Goal: Check status: Check status

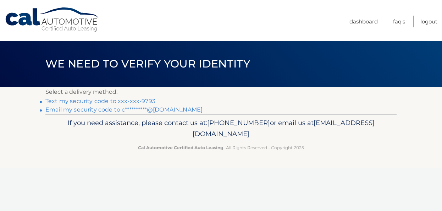
click at [113, 100] on link "Text my security code to xxx-xxx-9793" at bounding box center [100, 101] width 110 height 7
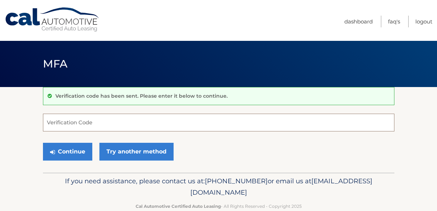
click at [73, 120] on input "Verification Code" at bounding box center [218, 123] width 351 height 18
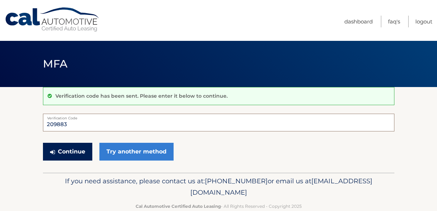
type input "209883"
click at [69, 151] on button "Continue" at bounding box center [67, 152] width 49 height 18
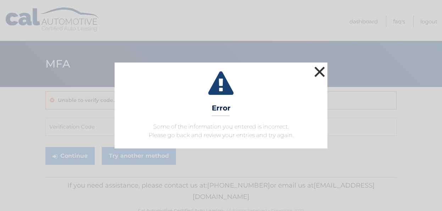
click at [324, 72] on button "×" at bounding box center [320, 72] width 14 height 14
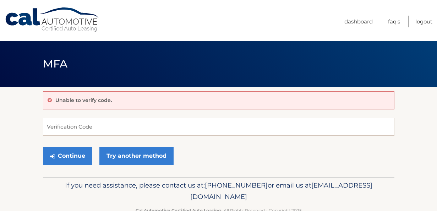
click at [123, 98] on div "Unable to verify code." at bounding box center [218, 100] width 351 height 18
click at [101, 125] on input "Verification Code" at bounding box center [218, 127] width 351 height 18
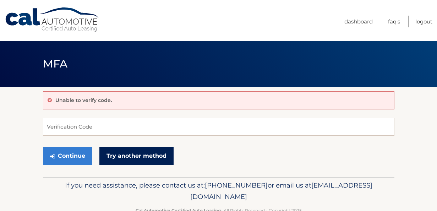
click at [134, 158] on link "Try another method" at bounding box center [136, 156] width 74 height 18
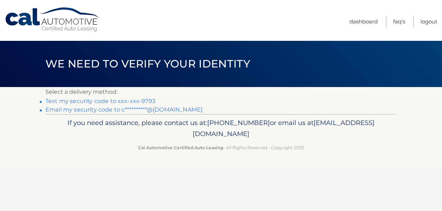
click at [132, 101] on link "Text my security code to xxx-xxx-9793" at bounding box center [100, 101] width 110 height 7
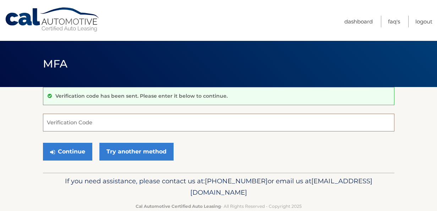
click at [113, 122] on input "Verification Code" at bounding box center [218, 123] width 351 height 18
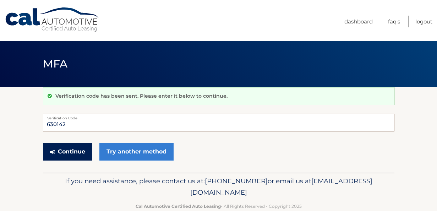
type input "630142"
click at [57, 155] on button "Continue" at bounding box center [67, 152] width 49 height 18
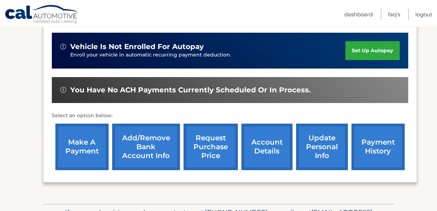
scroll to position [227, 0]
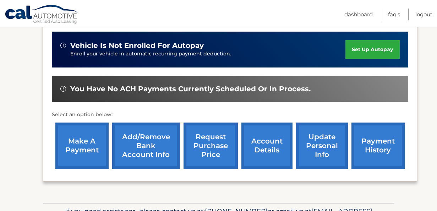
click at [266, 136] on link "account details" at bounding box center [266, 145] width 51 height 46
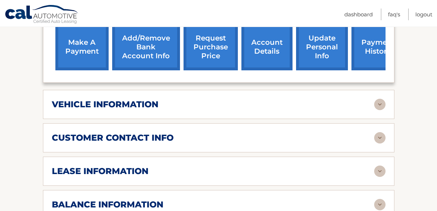
scroll to position [293, 0]
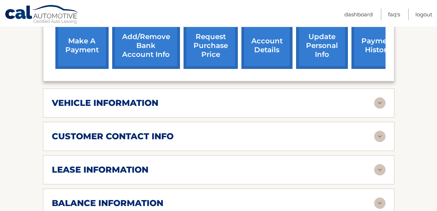
click at [248, 108] on div "vehicle information vehicle Year [DATE] vehicle make Volkswagen vehicle model T…" at bounding box center [218, 102] width 351 height 29
click at [155, 104] on h2 "vehicle information" at bounding box center [105, 103] width 106 height 11
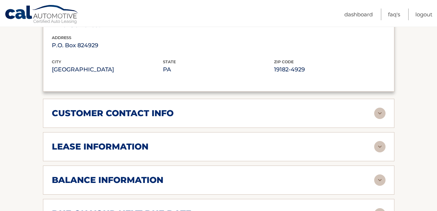
scroll to position [488, 0]
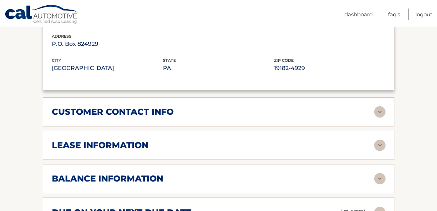
click at [146, 149] on div "lease information" at bounding box center [218, 144] width 333 height 11
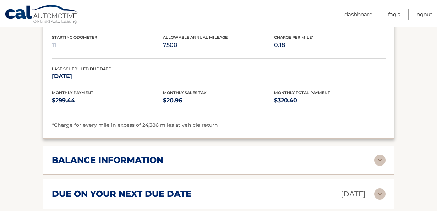
scroll to position [639, 0]
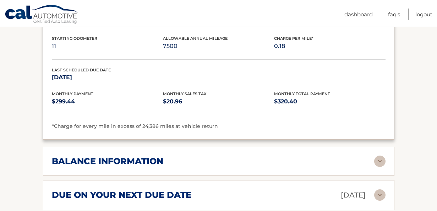
click at [145, 158] on h2 "balance information" at bounding box center [107, 161] width 111 height 11
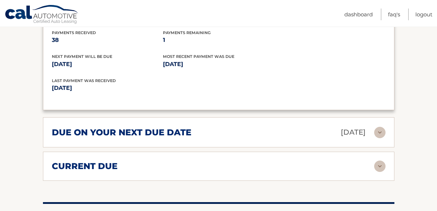
scroll to position [788, 0]
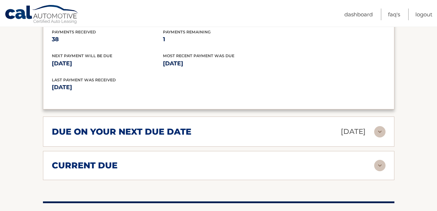
click at [143, 132] on h2 "due on your next due date" at bounding box center [121, 131] width 139 height 11
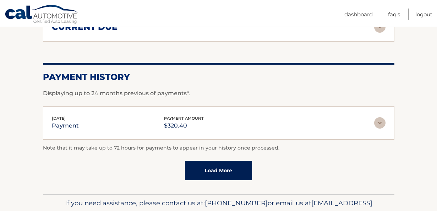
scroll to position [1005, 0]
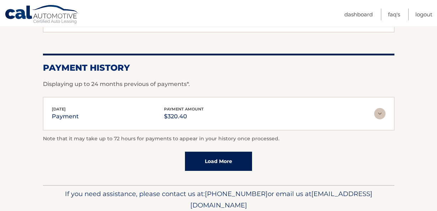
click at [376, 112] on img at bounding box center [379, 113] width 11 height 11
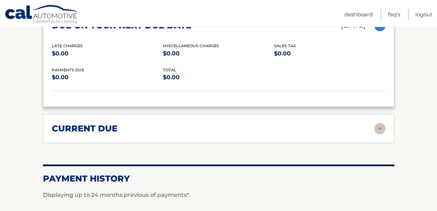
scroll to position [885, 0]
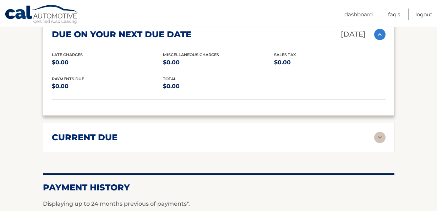
click at [288, 138] on div "current due" at bounding box center [213, 137] width 322 height 11
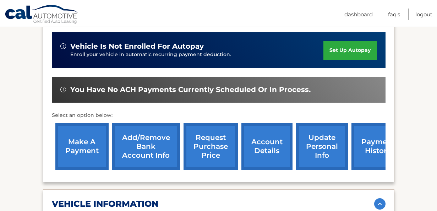
scroll to position [198, 0]
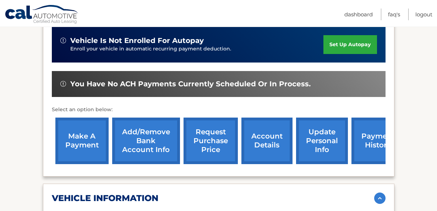
click at [368, 144] on link "payment history" at bounding box center [377, 140] width 53 height 46
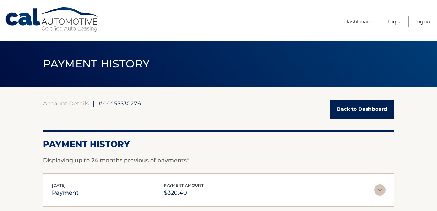
click at [353, 107] on link "Back to Dashboard" at bounding box center [362, 109] width 65 height 19
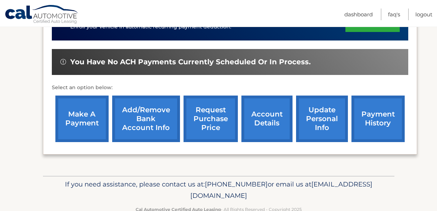
scroll to position [255, 0]
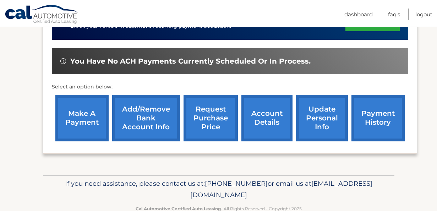
click at [266, 109] on link "account details" at bounding box center [266, 118] width 51 height 46
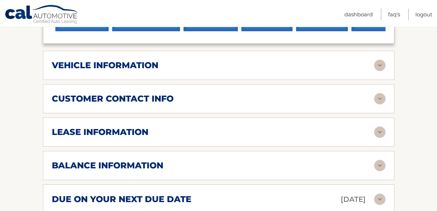
scroll to position [336, 0]
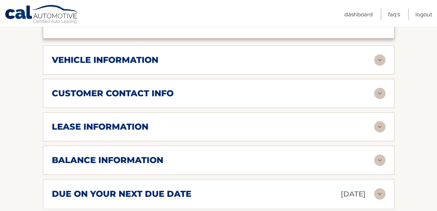
click at [198, 126] on div "lease information" at bounding box center [213, 126] width 322 height 11
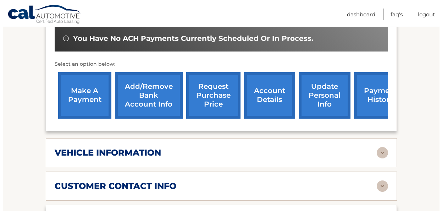
scroll to position [271, 0]
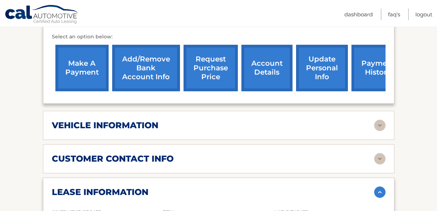
click at [209, 76] on link "request purchase price" at bounding box center [210, 68] width 54 height 46
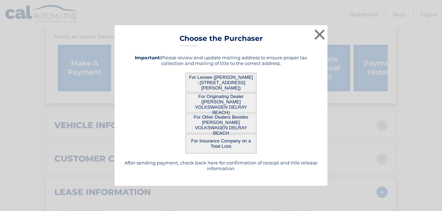
click at [209, 128] on button "For Other Dealers Besides GUNTHER VOLKSWAGEN DELRAY BEACH" at bounding box center [221, 124] width 71 height 20
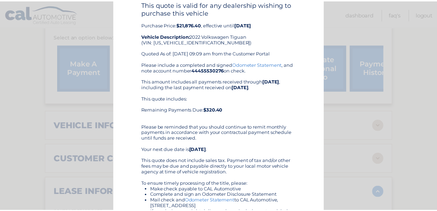
scroll to position [0, 0]
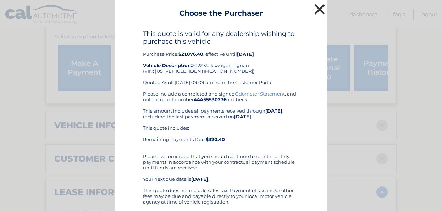
click at [317, 10] on button "×" at bounding box center [320, 9] width 14 height 14
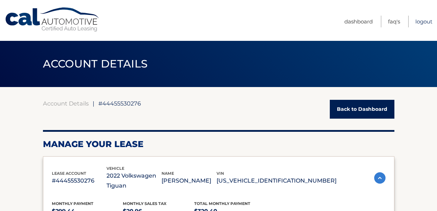
click at [422, 20] on link "Logout" at bounding box center [423, 22] width 17 height 12
